Goal: Information Seeking & Learning: Learn about a topic

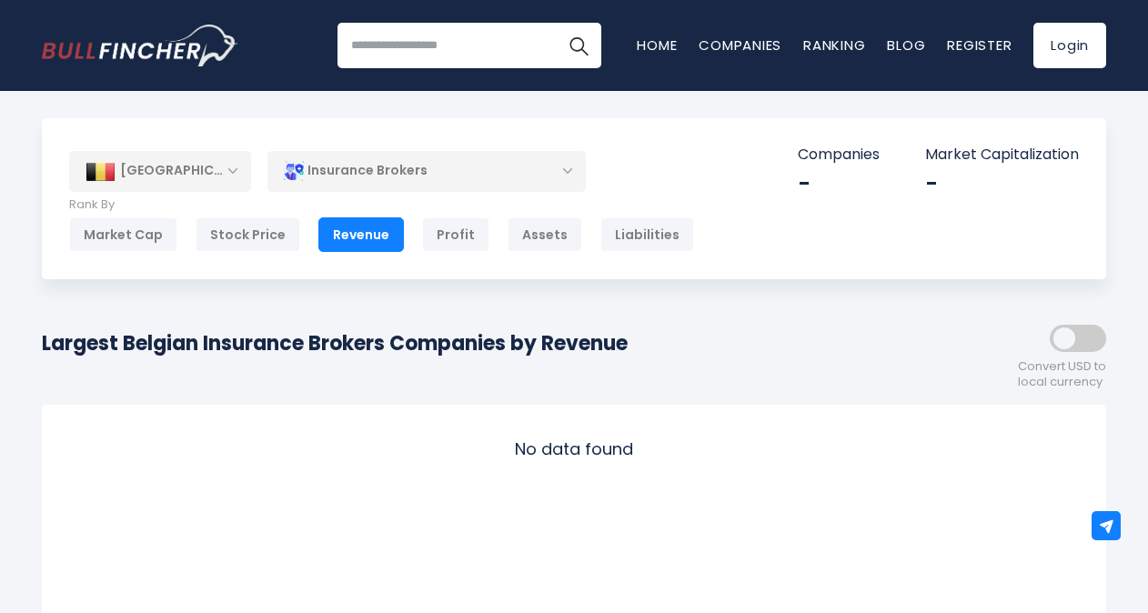
click at [218, 184] on div "[GEOGRAPHIC_DATA]" at bounding box center [160, 171] width 182 height 40
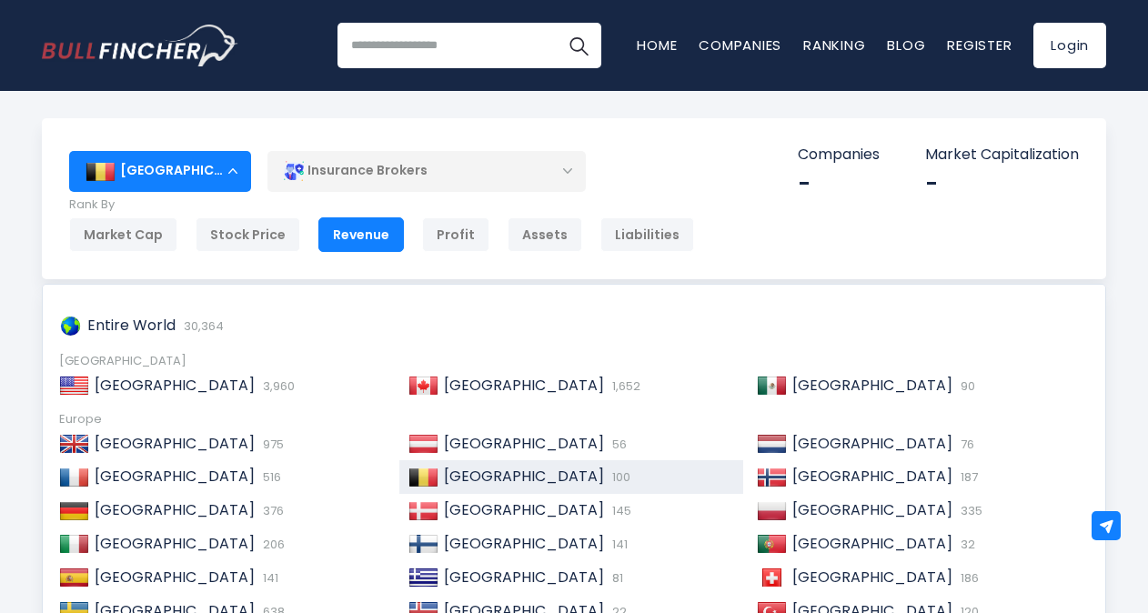
click at [218, 184] on div "[GEOGRAPHIC_DATA]" at bounding box center [160, 171] width 182 height 40
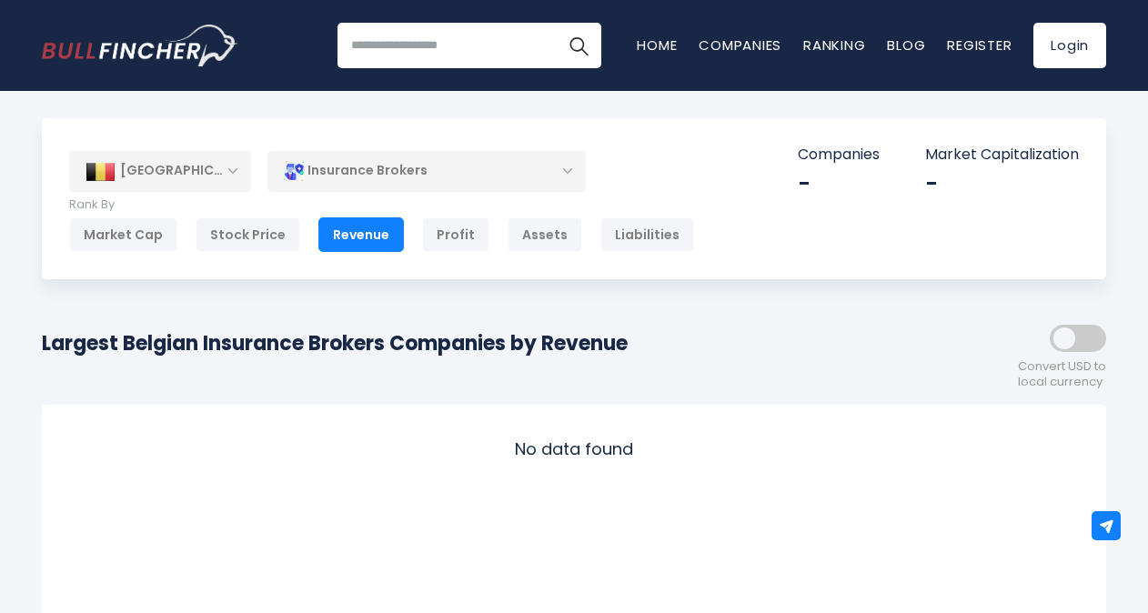
click at [123, 239] on div "Market Cap" at bounding box center [123, 234] width 108 height 35
